Goal: Transaction & Acquisition: Purchase product/service

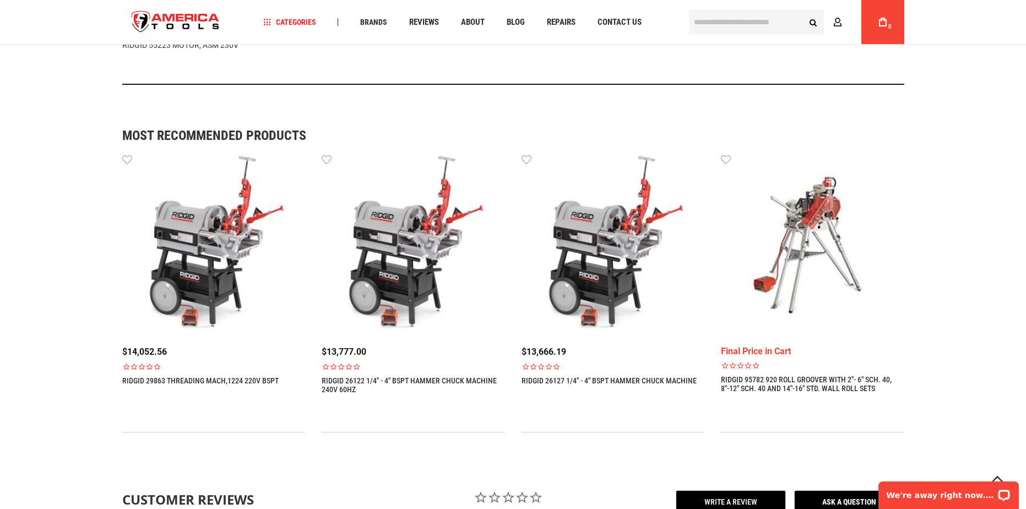
scroll to position [787, 0]
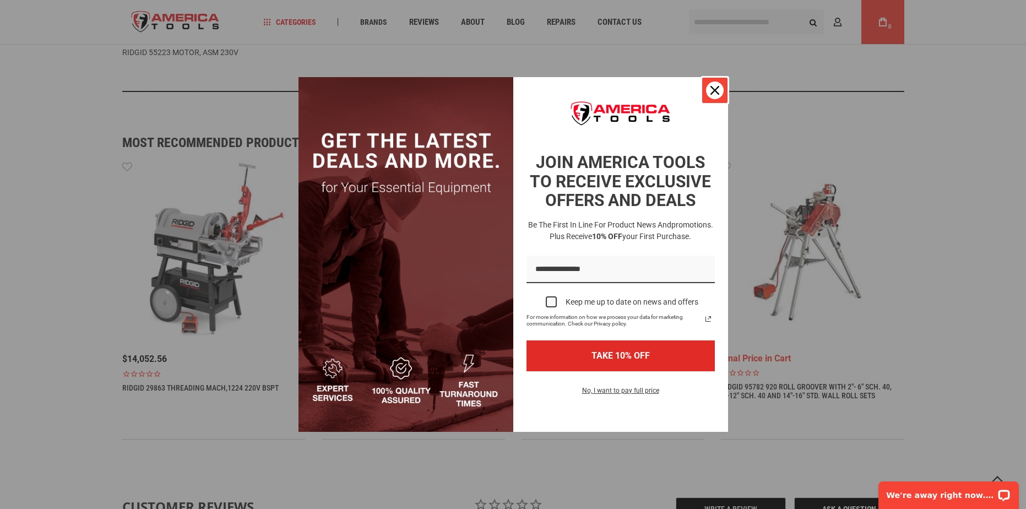
click at [710, 91] on div "Close" at bounding box center [715, 91] width 18 height 18
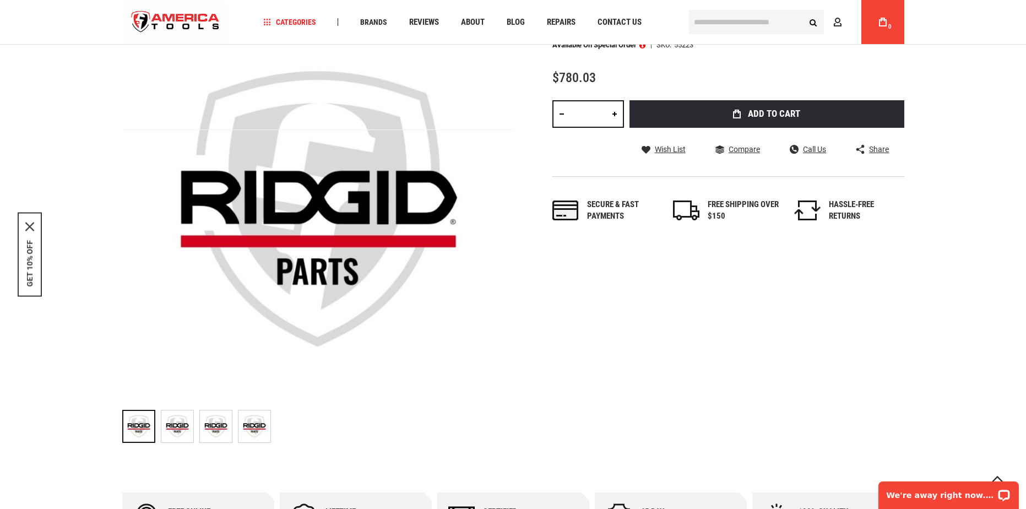
scroll to position [8, 0]
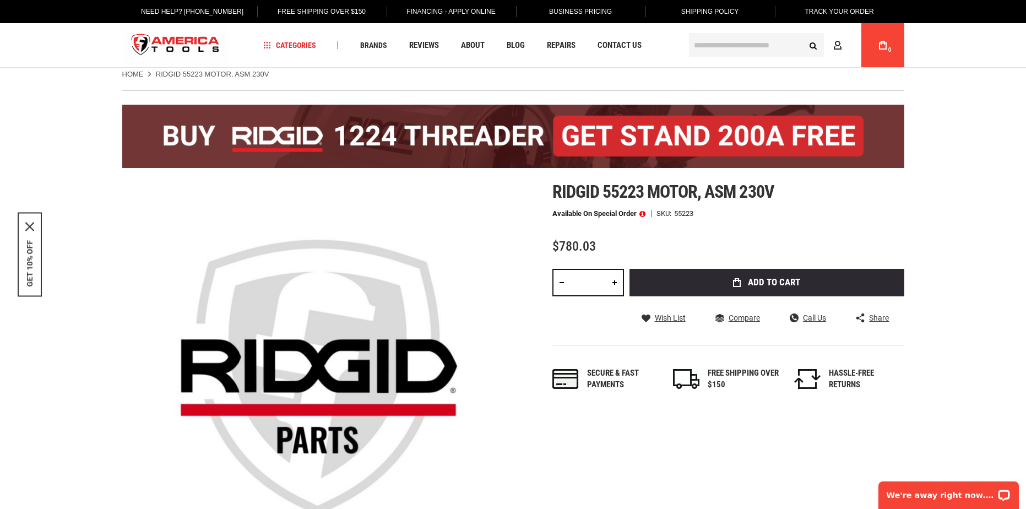
drag, startPoint x: 551, startPoint y: 201, endPoint x: 582, endPoint y: 206, distance: 30.7
click at [523, 199] on div "Skip to the end of the images gallery Skip to the beginning of the images galle…" at bounding box center [513, 399] width 782 height 435
drag, startPoint x: 580, startPoint y: 206, endPoint x: 561, endPoint y: 204, distance: 18.9
click at [573, 202] on span "Ridgid 55223 motor, asm 230v" at bounding box center [664, 191] width 222 height 21
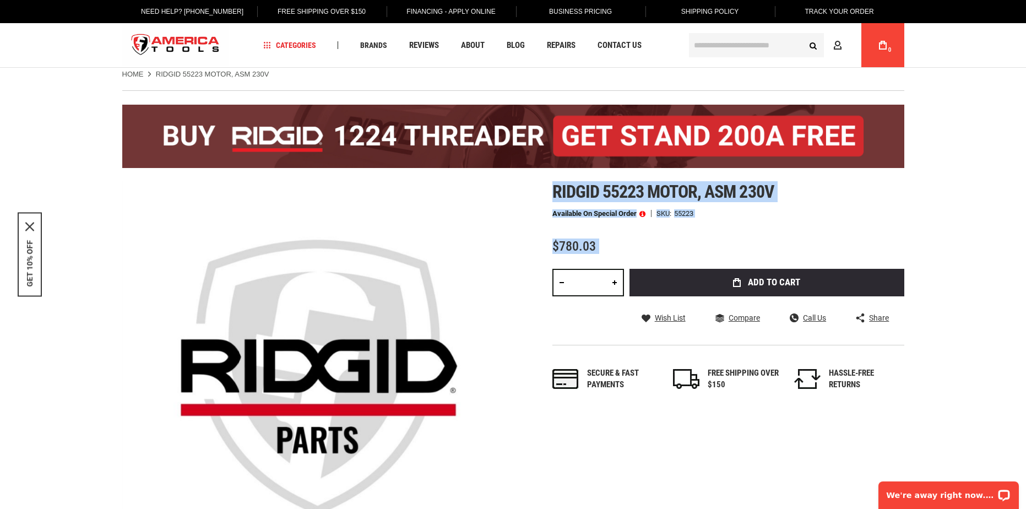
click at [554, 198] on div "Skip to the end of the images gallery Skip to the beginning of the images galle…" at bounding box center [513, 399] width 782 height 435
click at [491, 253] on div "Next" at bounding box center [500, 377] width 28 height 391
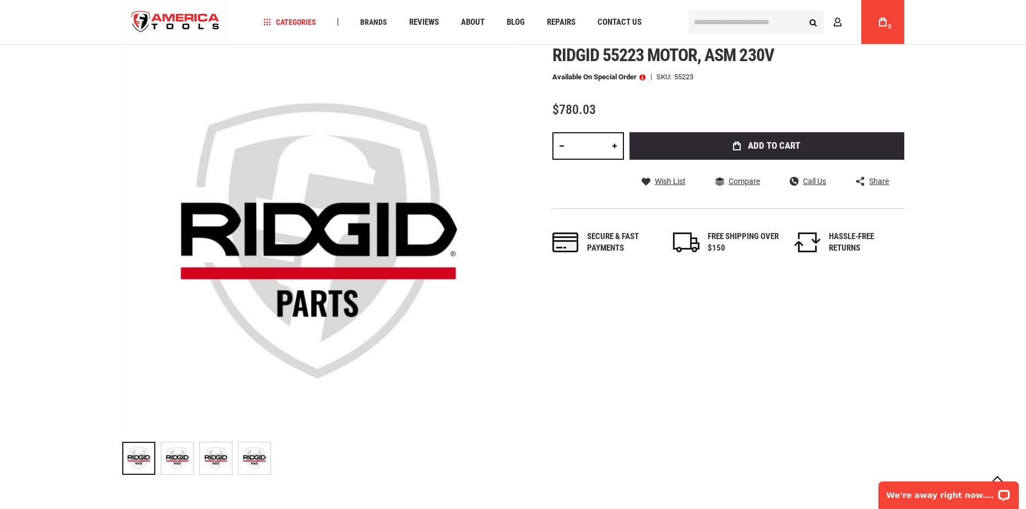
scroll to position [112, 0]
